Goal: Contribute content: Add original content to the website for others to see

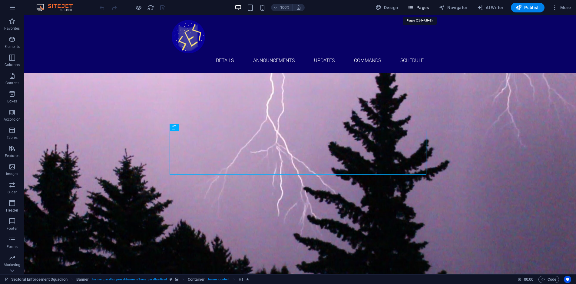
click at [417, 8] on span "Pages" at bounding box center [418, 8] width 21 height 6
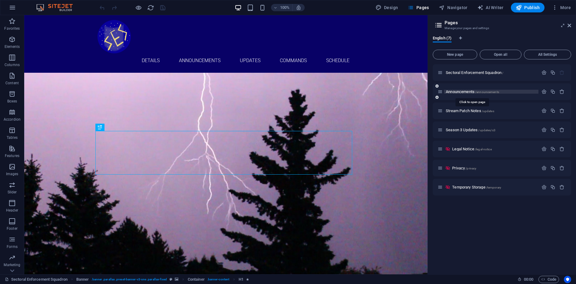
click at [476, 92] on span "/announcements" at bounding box center [487, 91] width 24 height 3
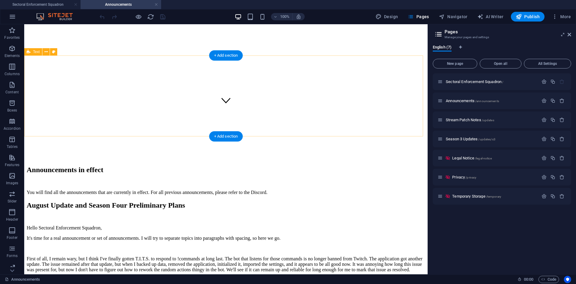
scroll to position [224, 0]
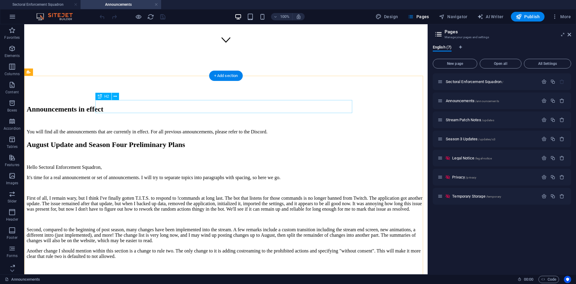
click at [199, 141] on div "August Update and Season Four Preliminary Plans" at bounding box center [226, 145] width 399 height 8
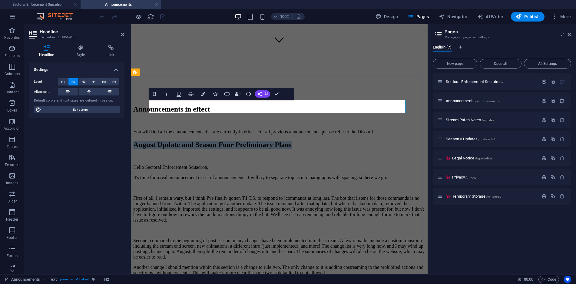
click at [356, 141] on h2 "August Update and Season Four Preliminary Plans" at bounding box center [279, 145] width 292 height 8
drag, startPoint x: 359, startPoint y: 104, endPoint x: 145, endPoint y: 104, distance: 214.1
click at [145, 141] on div "August Update and Season Four Preliminary Plans Hello Sectoral Enforcement Squa…" at bounding box center [279, 289] width 292 height 296
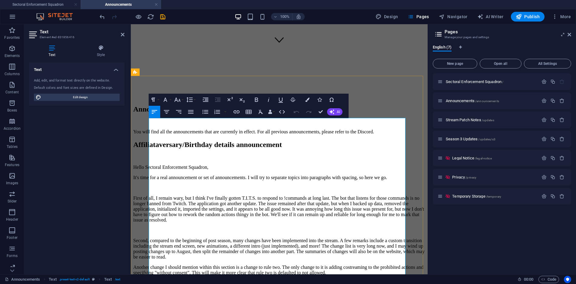
click at [257, 195] on p "First of all, I remain wary, but I think I've finally gotten T.I.T.S. to respon…" at bounding box center [279, 208] width 292 height 27
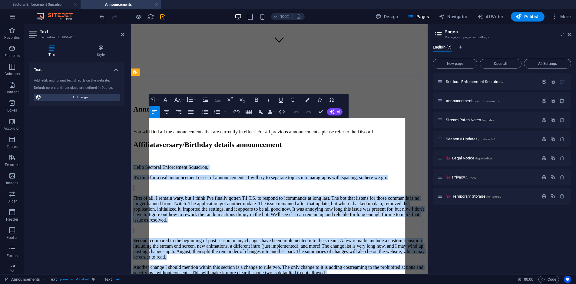
click at [265, 175] on p "It's time for a real announcement or set of announcements. I will try to separa…" at bounding box center [279, 177] width 292 height 5
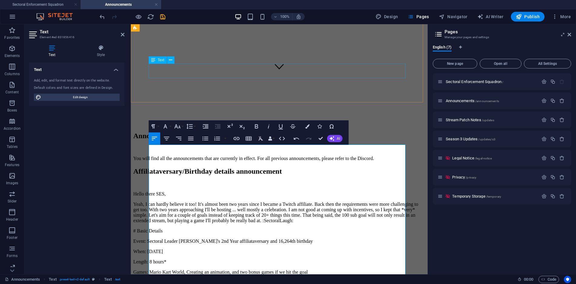
scroll to position [227, 0]
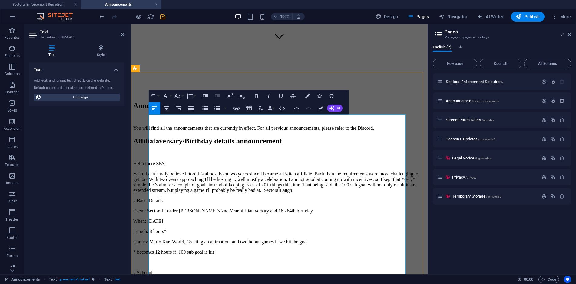
click at [189, 161] on p "Hello there SES," at bounding box center [279, 163] width 292 height 5
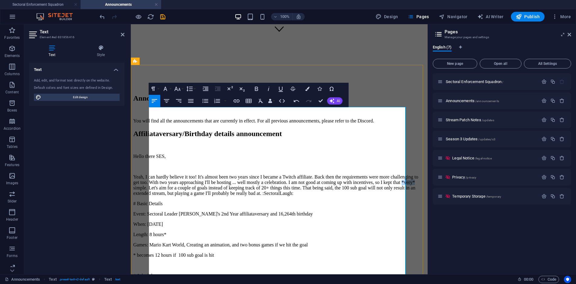
drag, startPoint x: 235, startPoint y: 141, endPoint x: 247, endPoint y: 142, distance: 12.1
click at [247, 174] on p "Yeah, I can hardly believe it too! It's almost been two years since I became a …" at bounding box center [279, 185] width 292 height 22
drag, startPoint x: 176, startPoint y: 154, endPoint x: 209, endPoint y: 155, distance: 33.0
click at [209, 174] on p "Yeah, I can hardly believe it too! It's almost been two years since I became a …" at bounding box center [279, 185] width 292 height 22
drag, startPoint x: 183, startPoint y: 161, endPoint x: 149, endPoint y: 162, distance: 34.3
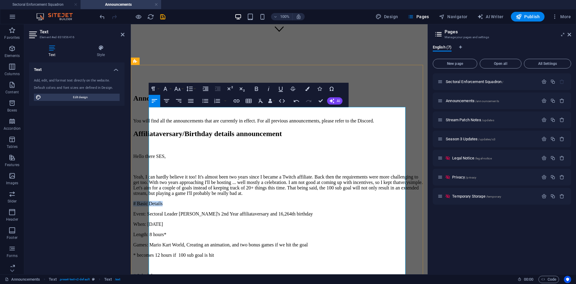
click at [149, 201] on p "# Basic Details" at bounding box center [279, 203] width 292 height 5
click at [169, 89] on button "Font Family" at bounding box center [167, 89] width 12 height 12
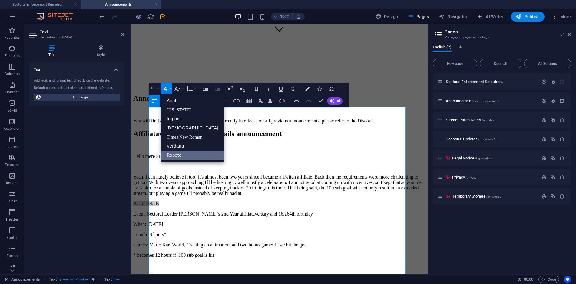
scroll to position [0, 0]
click at [169, 89] on button "Font Family" at bounding box center [167, 89] width 12 height 12
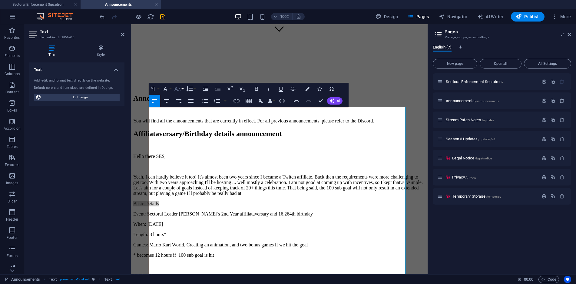
click at [180, 91] on icon "button" at bounding box center [177, 88] width 7 height 7
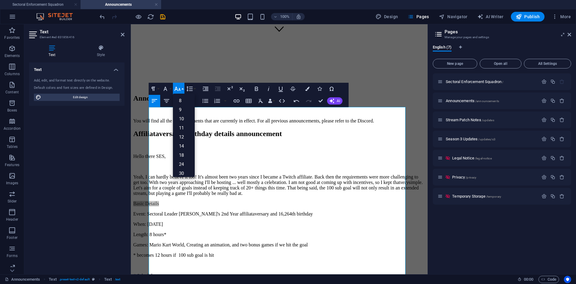
click at [180, 91] on icon "button" at bounding box center [177, 88] width 7 height 7
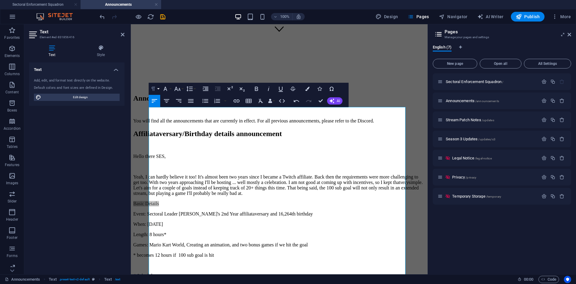
click at [158, 89] on button "Paragraph Format" at bounding box center [155, 89] width 12 height 12
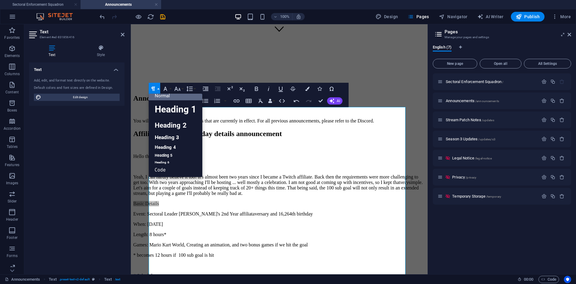
scroll to position [5, 0]
click at [166, 122] on link "Heading 2" at bounding box center [176, 125] width 54 height 14
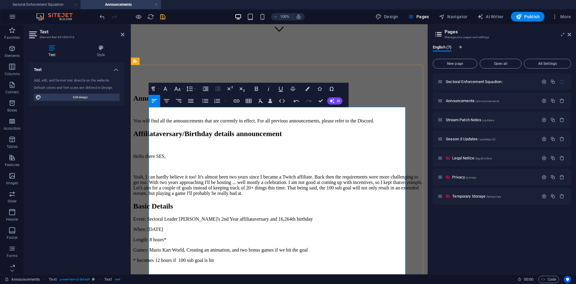
click at [216, 216] on p "Event: Sectoral Leader [PERSON_NAME]'s 2nd Year affiliataversary and 16,264th b…" at bounding box center [279, 218] width 292 height 5
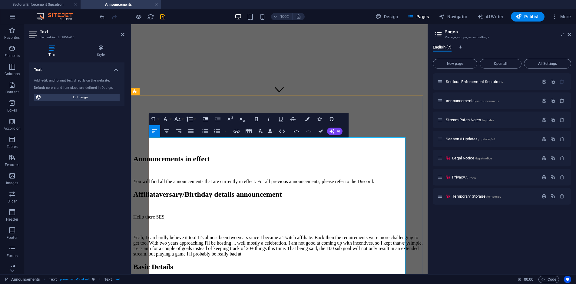
scroll to position [204, 0]
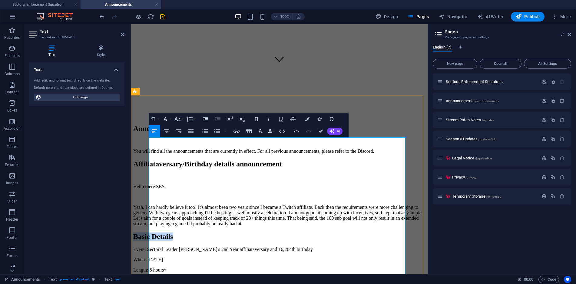
drag, startPoint x: 210, startPoint y: 194, endPoint x: 151, endPoint y: 194, distance: 59.1
click at [151, 232] on h2 "Basic Details" at bounding box center [279, 236] width 292 height 8
click at [156, 120] on icon "button" at bounding box center [153, 118] width 7 height 7
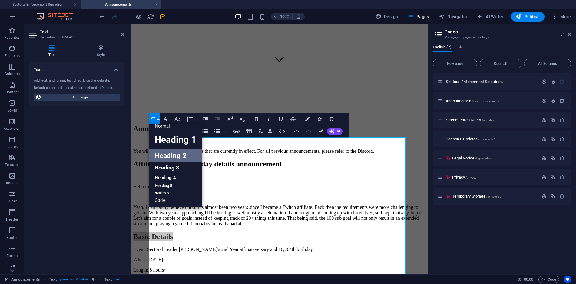
scroll to position [5, 0]
click at [167, 168] on link "Heading 3" at bounding box center [176, 167] width 54 height 11
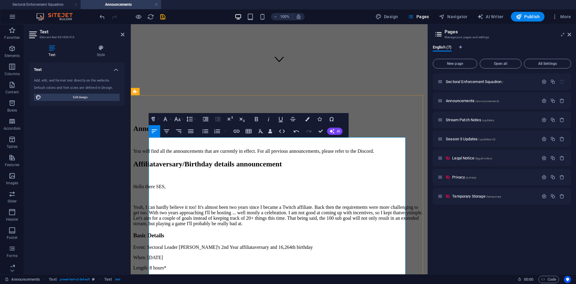
click at [206, 232] on h3 "Basic Details" at bounding box center [279, 235] width 292 height 7
click at [202, 204] on p "Yeah, I can hardly believe it too! It's almost been two years since I became a …" at bounding box center [279, 215] width 292 height 22
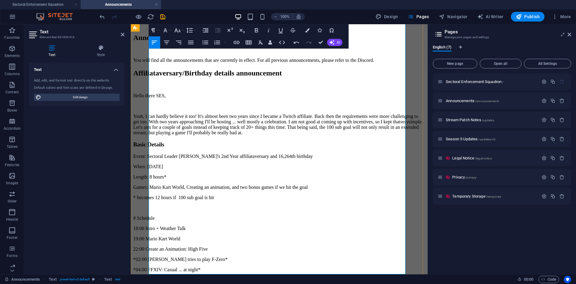
scroll to position [326, 0]
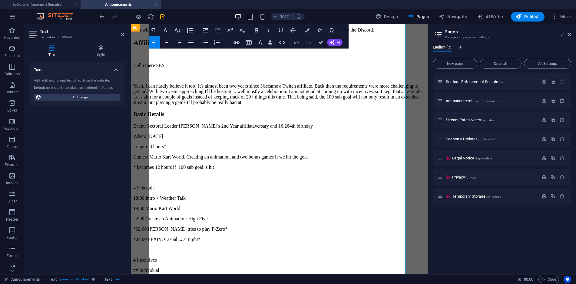
click at [149, 226] on p "*02:00 [PERSON_NAME] tries to play F-Zero*" at bounding box center [279, 228] width 292 height 5
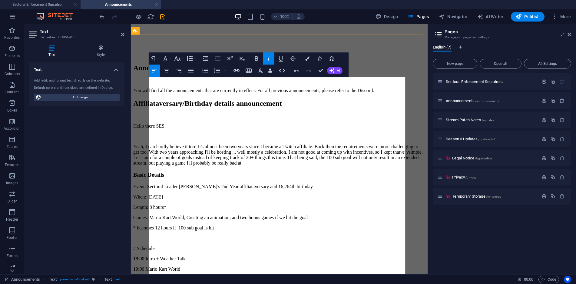
scroll to position [295, 0]
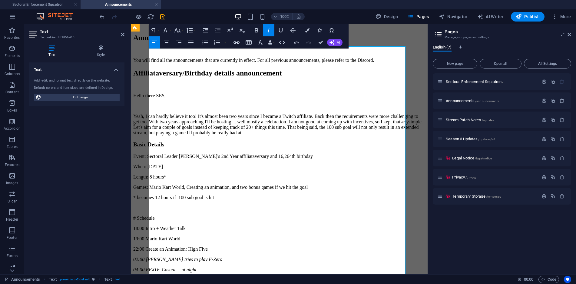
click at [181, 215] on p "# Schedule" at bounding box center [279, 217] width 292 height 5
click at [158, 31] on button "Paragraph Format" at bounding box center [155, 30] width 12 height 12
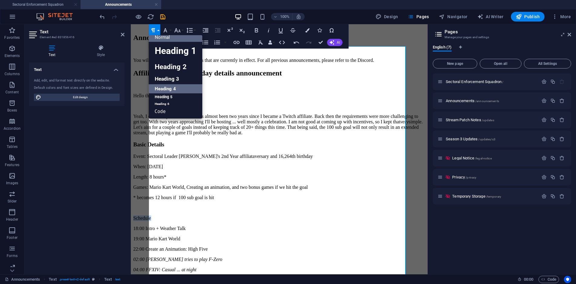
click at [174, 86] on link "Heading 4" at bounding box center [176, 88] width 54 height 9
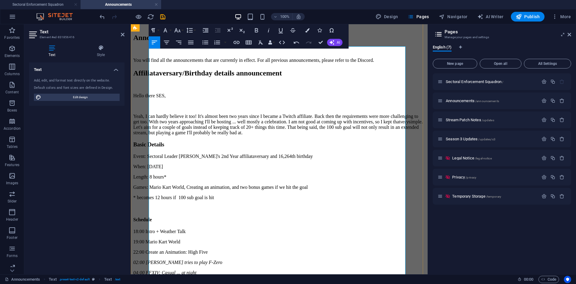
click at [184, 217] on h4 "Schedule" at bounding box center [279, 219] width 292 height 5
click at [156, 31] on icon "button" at bounding box center [153, 30] width 7 height 7
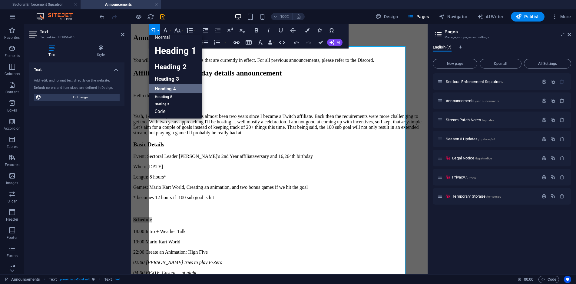
scroll to position [5, 0]
drag, startPoint x: 172, startPoint y: 98, endPoint x: 49, endPoint y: 107, distance: 123.3
click at [172, 98] on link "Heading 5" at bounding box center [176, 97] width 54 height 8
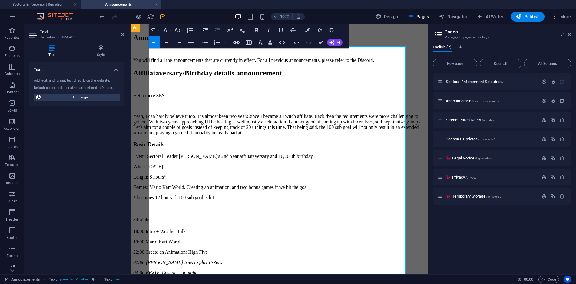
click at [192, 217] on h5 "Schedule" at bounding box center [279, 219] width 292 height 5
click at [214, 280] on p at bounding box center [279, 282] width 292 height 5
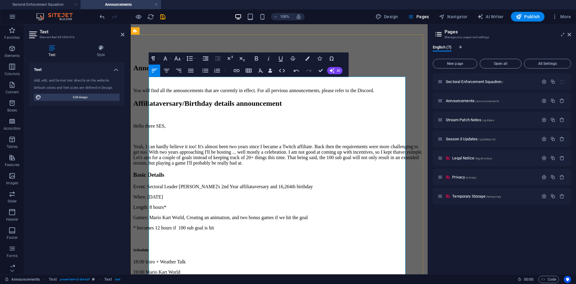
click at [197, 171] on h3 "Basic Details" at bounding box center [279, 174] width 292 height 7
click at [156, 58] on icon "button" at bounding box center [153, 58] width 7 height 7
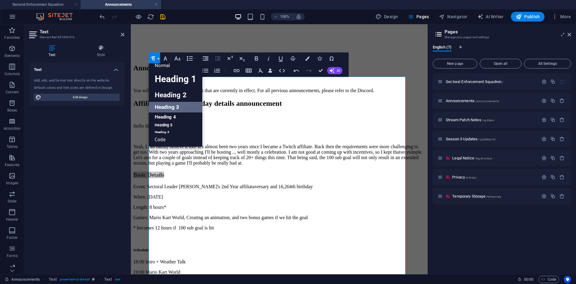
scroll to position [5, 0]
drag, startPoint x: 171, startPoint y: 119, endPoint x: 40, endPoint y: 95, distance: 132.7
click at [171, 119] on link "Heading 4" at bounding box center [176, 116] width 54 height 9
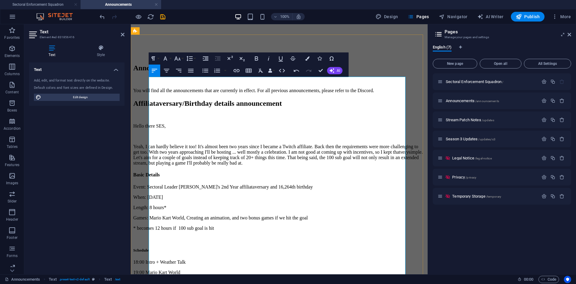
scroll to position [295, 0]
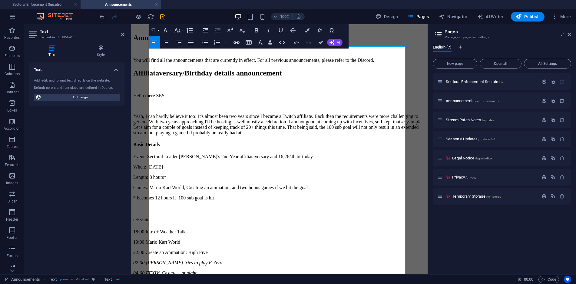
click at [157, 30] on button "Paragraph Format" at bounding box center [155, 30] width 12 height 12
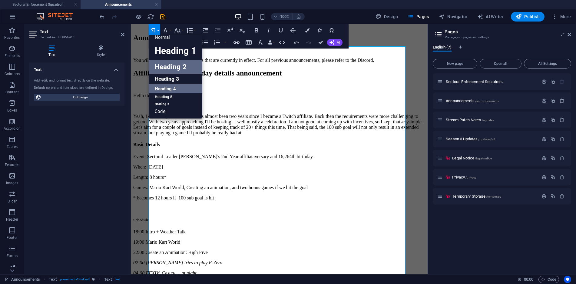
scroll to position [5, 0]
click at [170, 99] on link "Heading 5" at bounding box center [176, 97] width 54 height 8
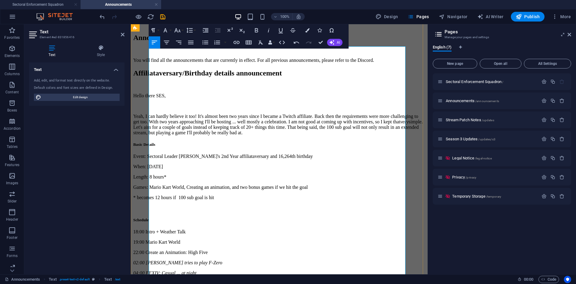
click at [199, 217] on h5 "Schedule" at bounding box center [279, 219] width 292 height 5
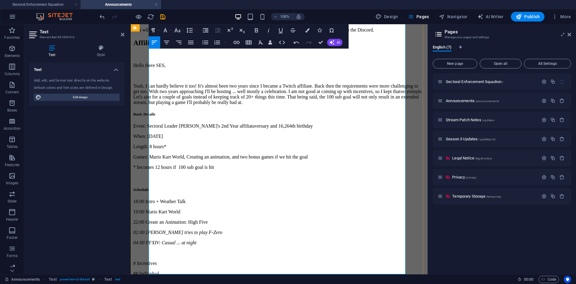
scroll to position [356, 0]
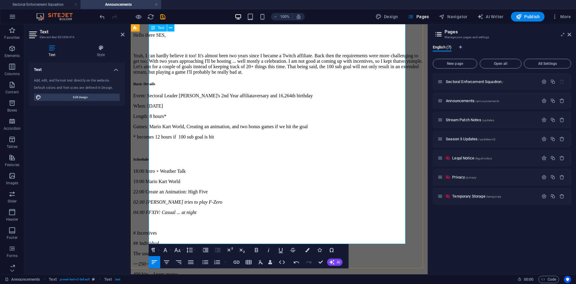
click at [152, 230] on p "# Incentives" at bounding box center [279, 232] width 292 height 5
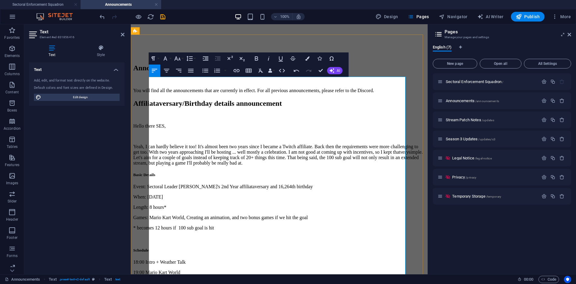
scroll to position [326, 0]
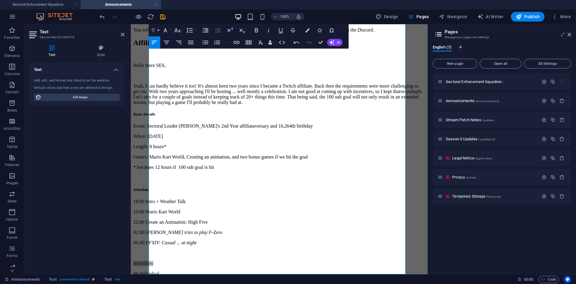
click at [158, 31] on button "Paragraph Format" at bounding box center [155, 30] width 12 height 12
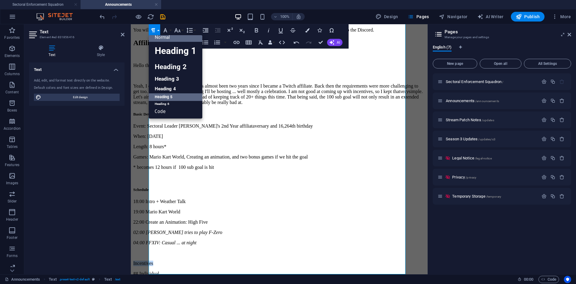
click at [177, 94] on link "Heading 5" at bounding box center [176, 97] width 54 height 8
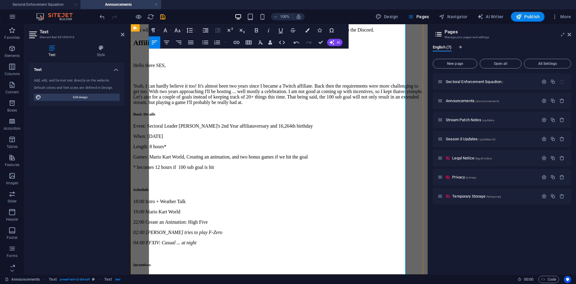
click at [195, 262] on h5 "Incentives" at bounding box center [279, 264] width 292 height 5
click at [155, 274] on p "## Individual" at bounding box center [279, 276] width 292 height 5
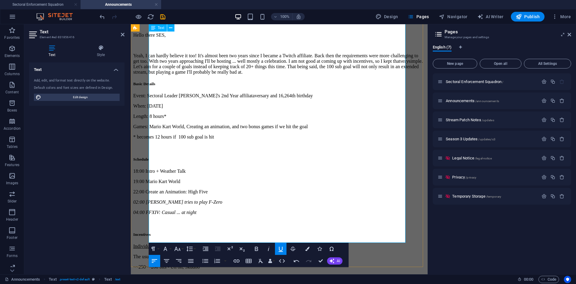
scroll to position [359, 0]
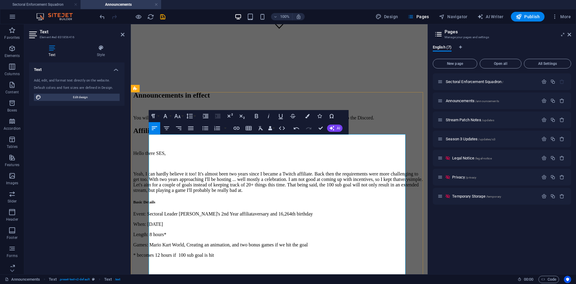
scroll to position [268, 0]
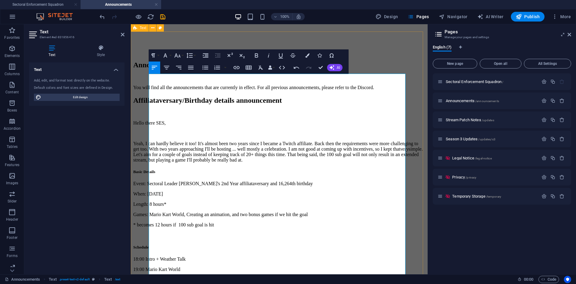
click at [411, 192] on div "Affiliataversary/Birthday details announcement Hello there SES, Yeah, I can har…" at bounding box center [279, 278] width 292 height 364
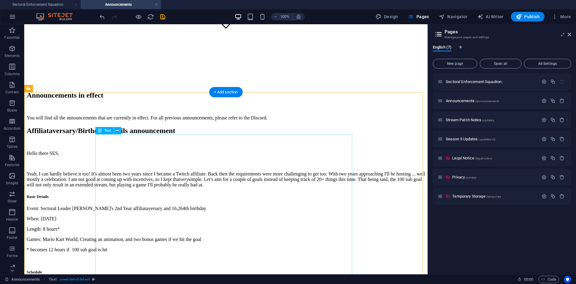
scroll to position [147, 0]
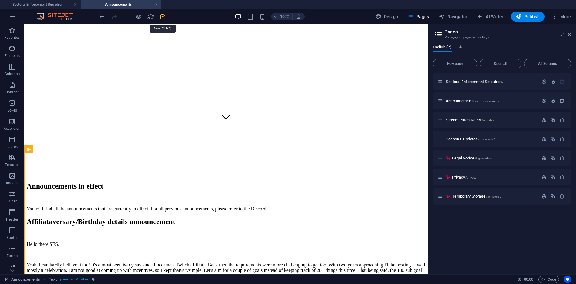
click at [163, 17] on icon "save" at bounding box center [162, 16] width 7 height 7
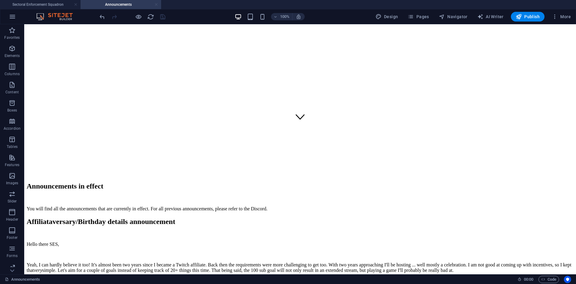
click at [157, 5] on link at bounding box center [156, 5] width 4 height 6
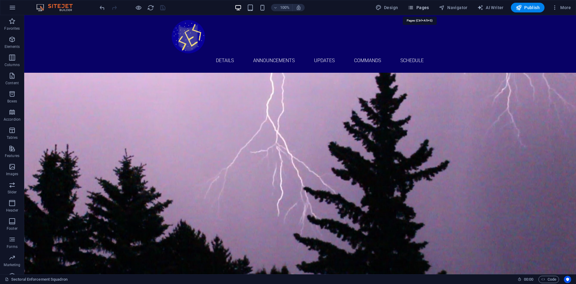
click at [422, 8] on span "Pages" at bounding box center [418, 8] width 21 height 6
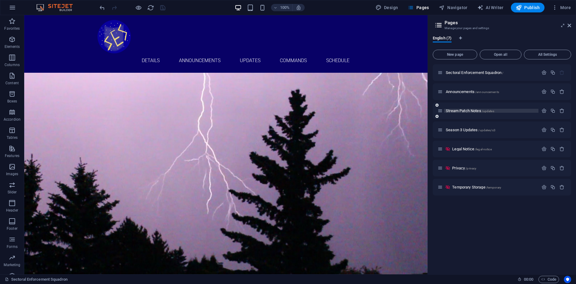
click at [472, 109] on span "Stream Patch Notes /updates" at bounding box center [470, 110] width 48 height 5
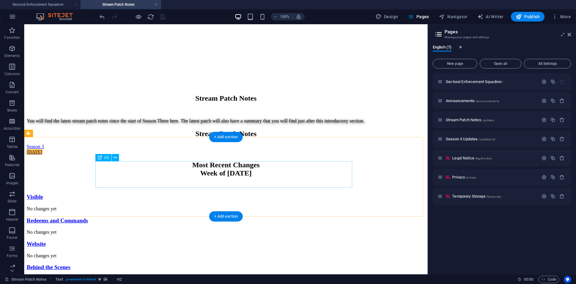
scroll to position [174, 0]
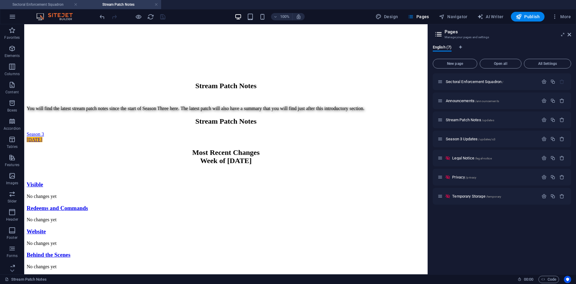
click at [45, 8] on h4 "Sectoral Enforcement Squadron" at bounding box center [40, 4] width 81 height 7
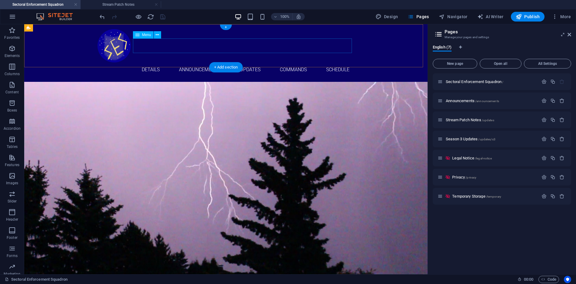
click at [251, 62] on nav "Details Announcements Updates Commands Schedule" at bounding box center [226, 69] width 257 height 15
select select "1"
select select
select select "2"
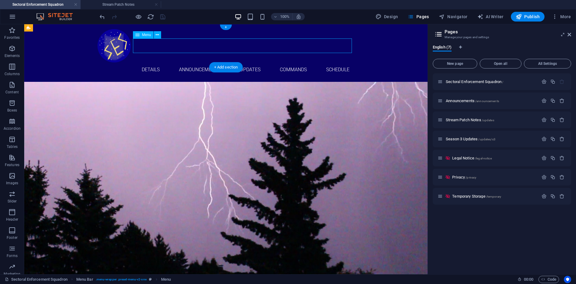
select select
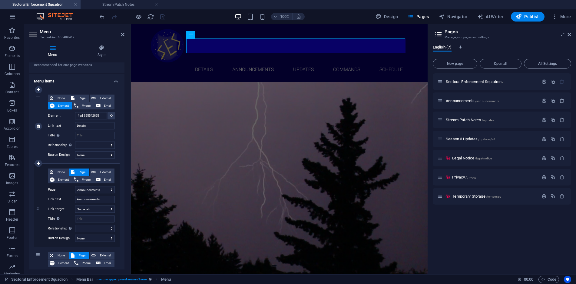
scroll to position [121, 0]
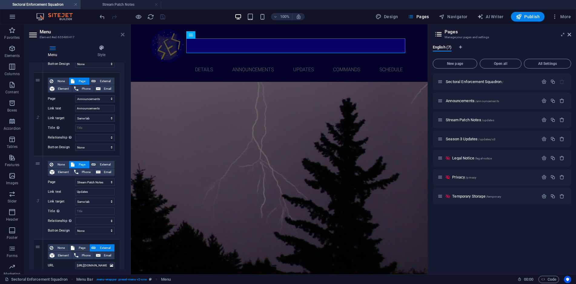
click at [123, 35] on icon at bounding box center [123, 34] width 4 height 5
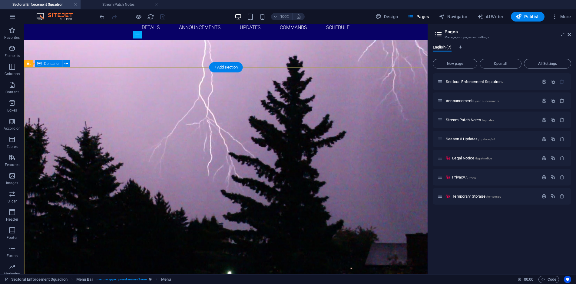
scroll to position [0, 0]
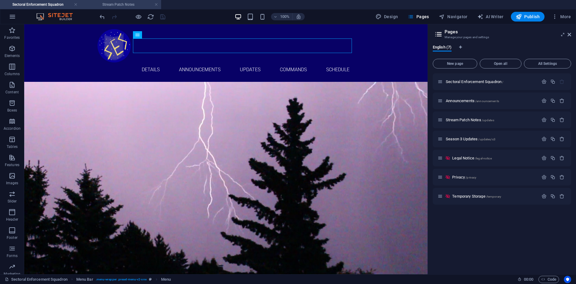
click at [142, 5] on h4 "Stream Patch Notes" at bounding box center [121, 4] width 81 height 7
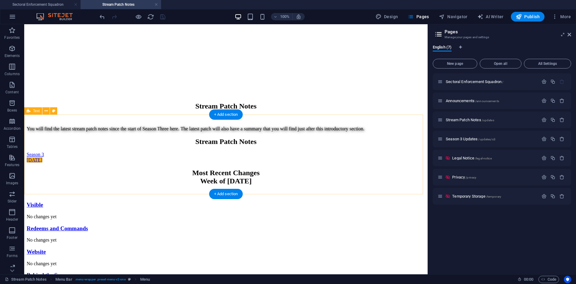
scroll to position [53, 0]
